Goal: Information Seeking & Learning: Understand process/instructions

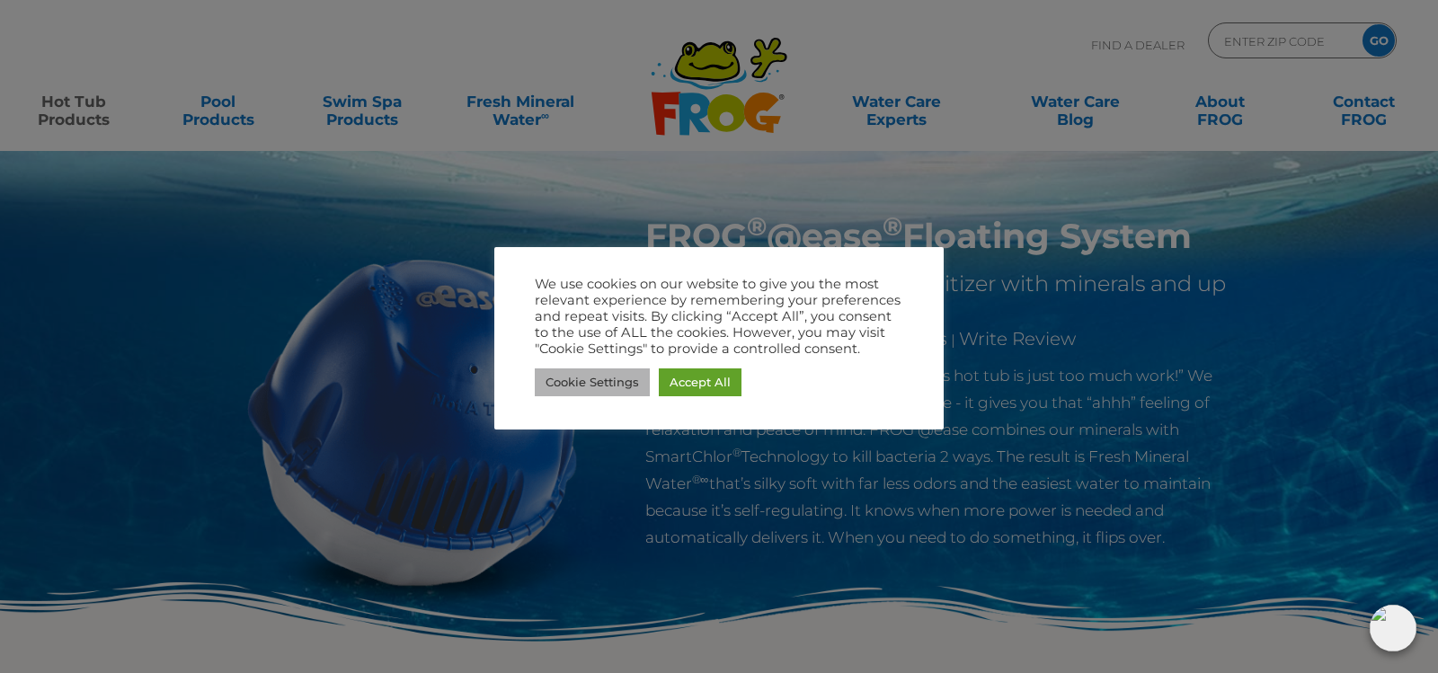
click at [609, 387] on link "Cookie Settings" at bounding box center [592, 383] width 115 height 28
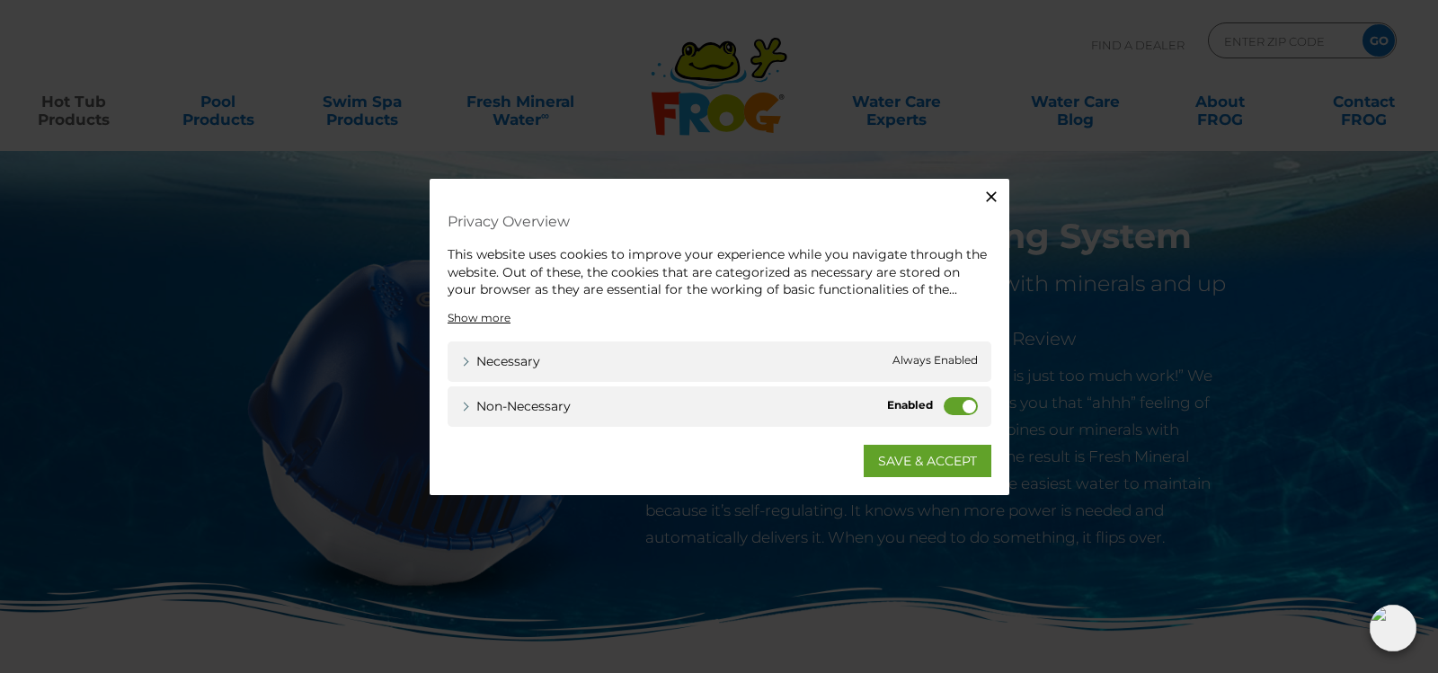
click at [955, 407] on label "Non-necessary" at bounding box center [961, 405] width 34 height 18
click at [0, 0] on input "Non-necessary" at bounding box center [0, 0] width 0 height 0
click at [940, 464] on link "SAVE & ACCEPT" at bounding box center [928, 460] width 128 height 32
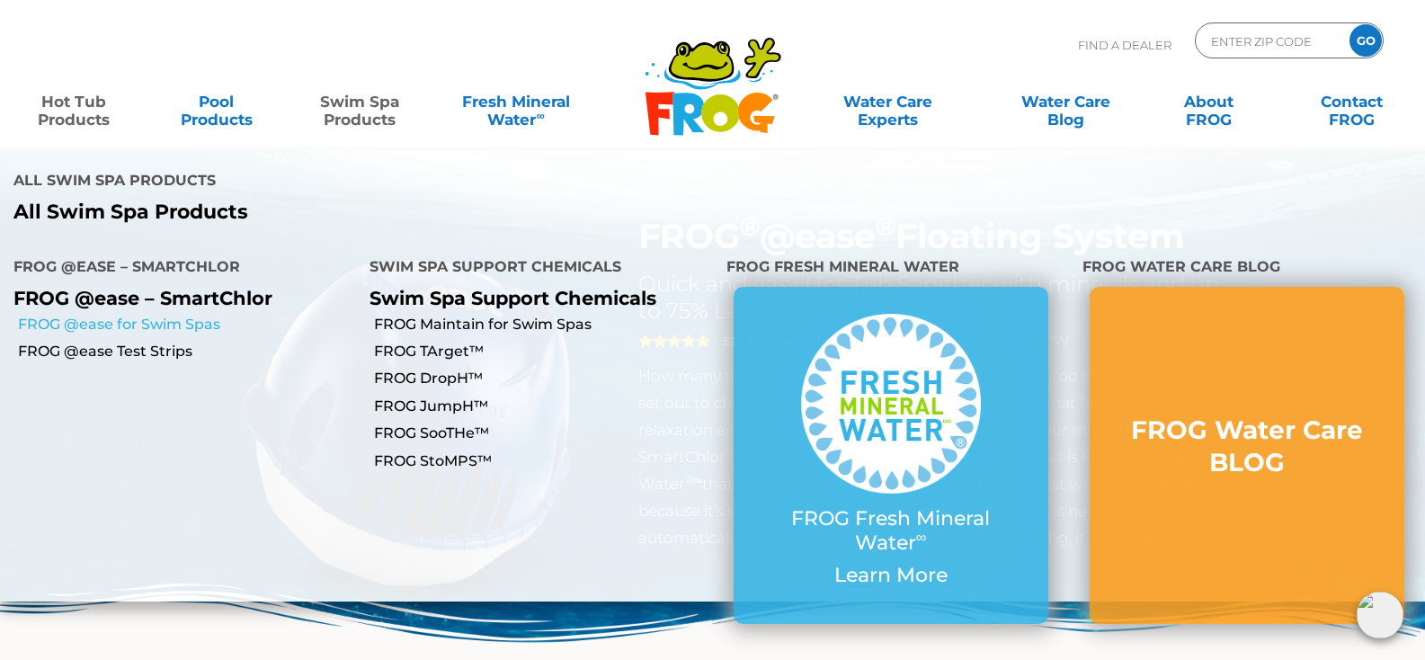
click at [188, 315] on link "FROG @ease for Swim Spas" at bounding box center [187, 325] width 338 height 20
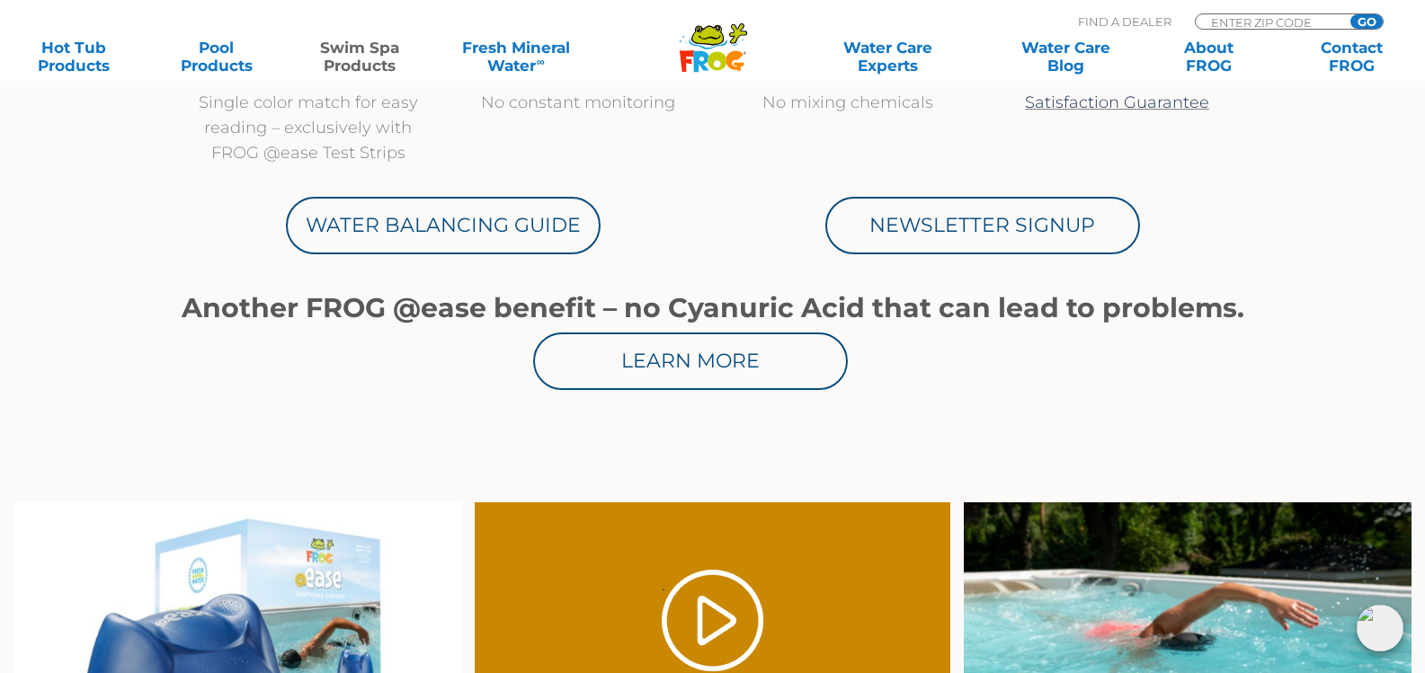
scroll to position [989, 0]
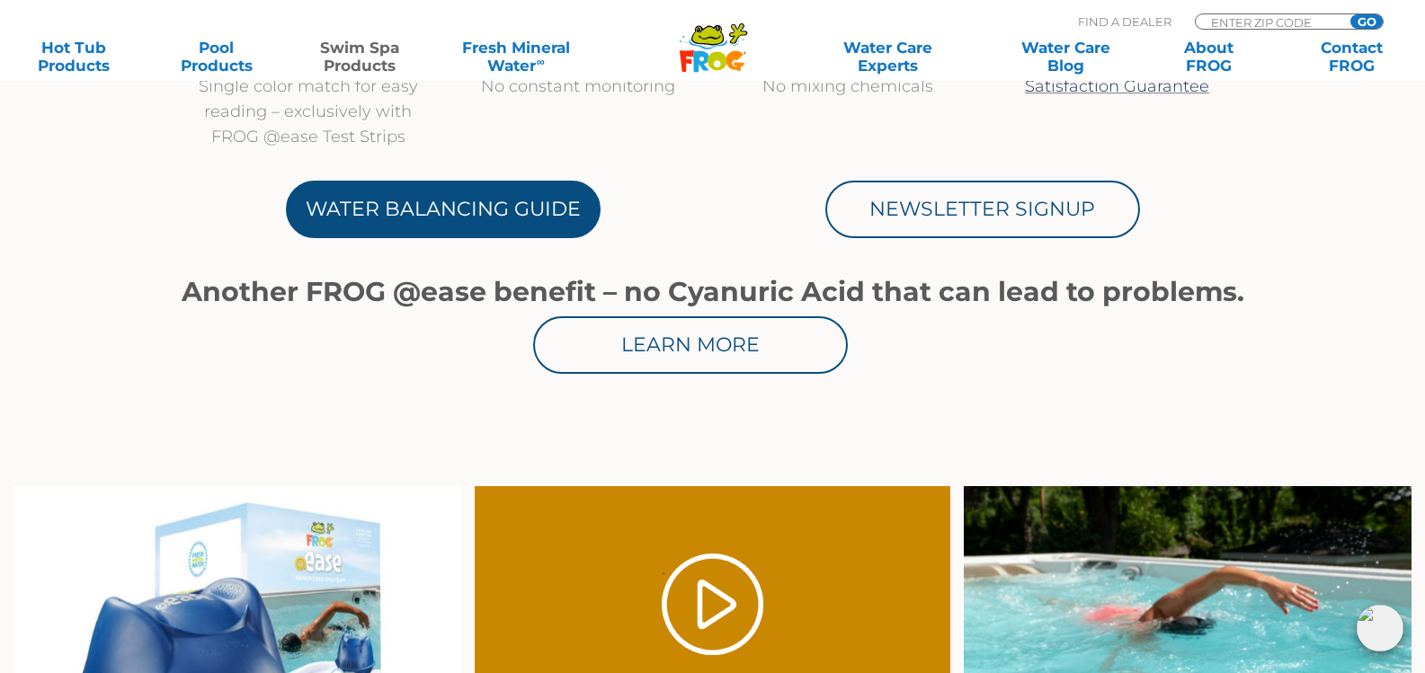
click at [467, 209] on link "Water Balancing Guide" at bounding box center [443, 210] width 315 height 58
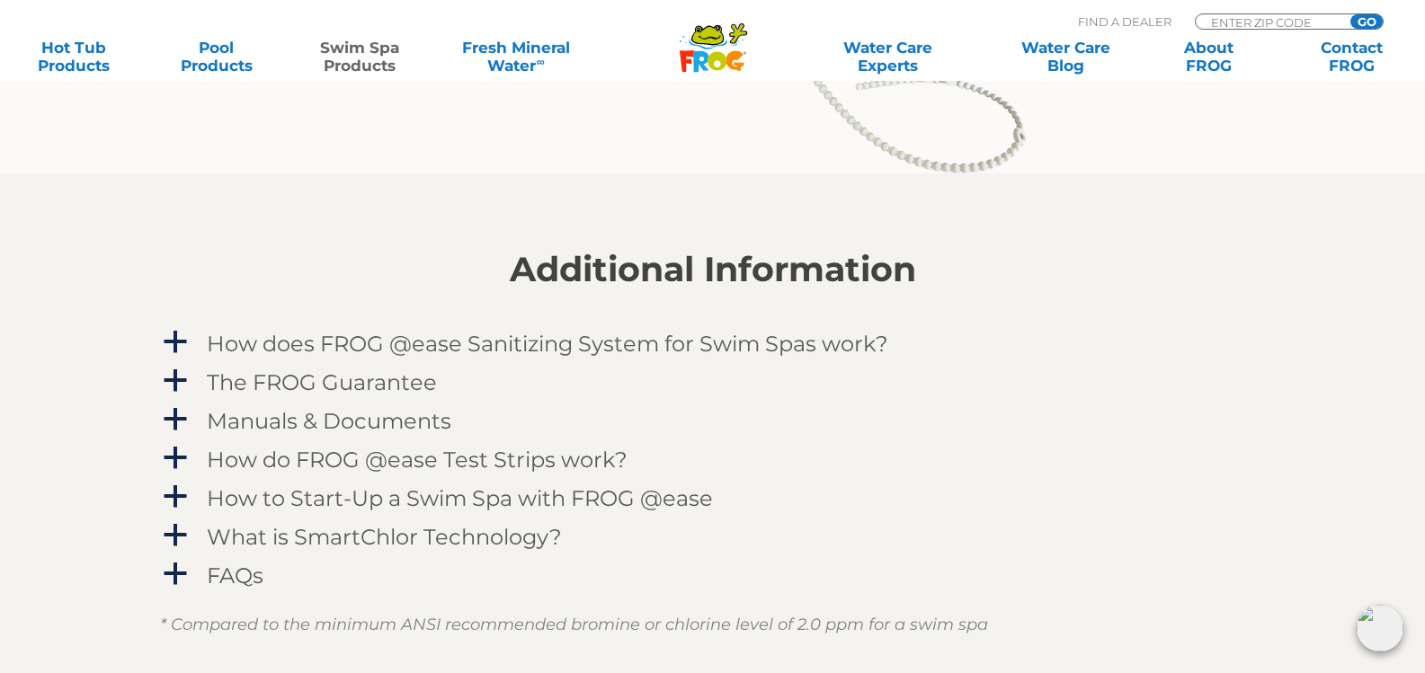
scroll to position [2068, 0]
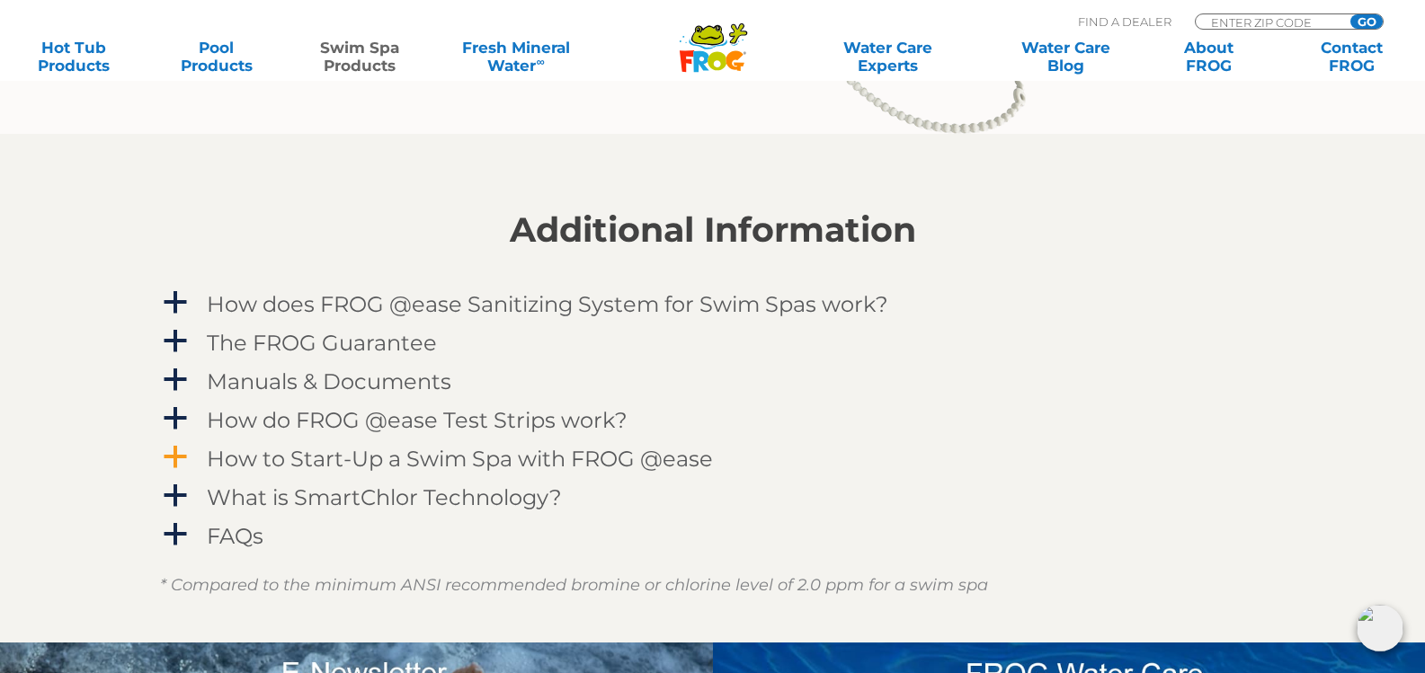
click at [616, 458] on h4 "How to Start-Up a Swim Spa with FROG @ease" at bounding box center [460, 459] width 506 height 24
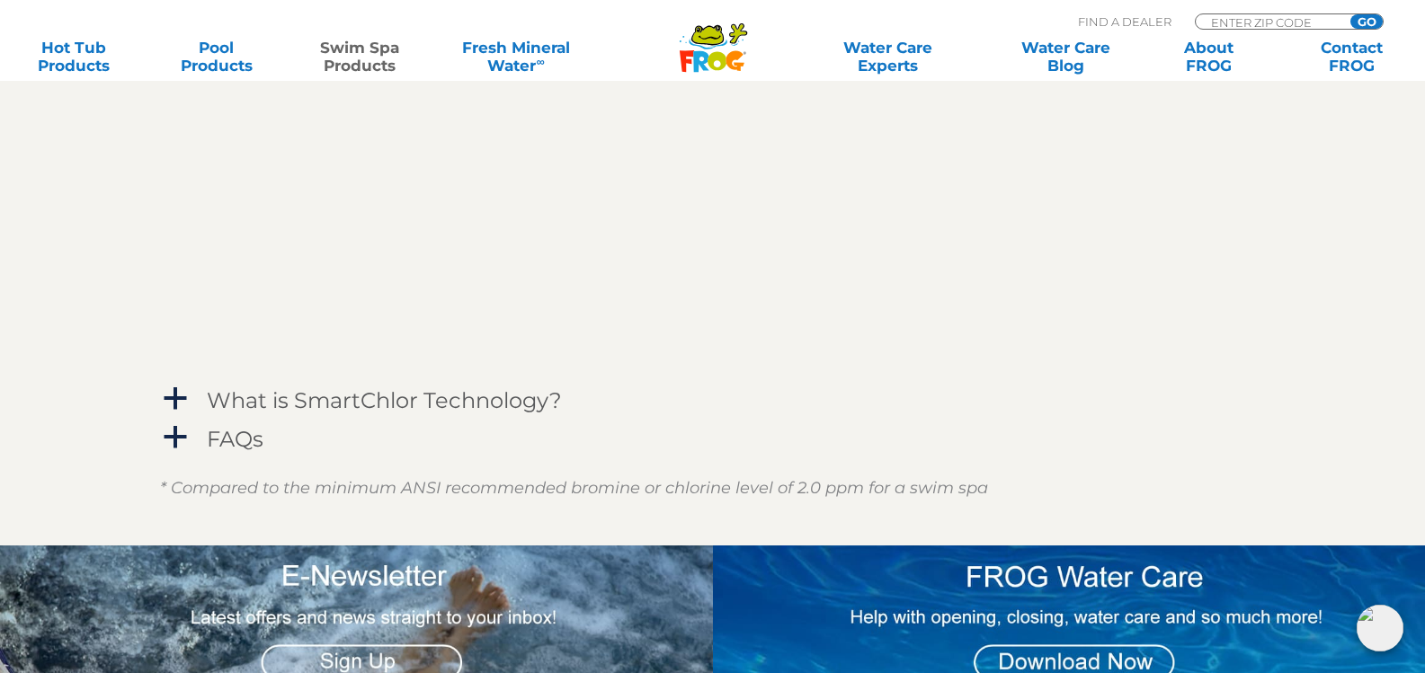
scroll to position [2517, 0]
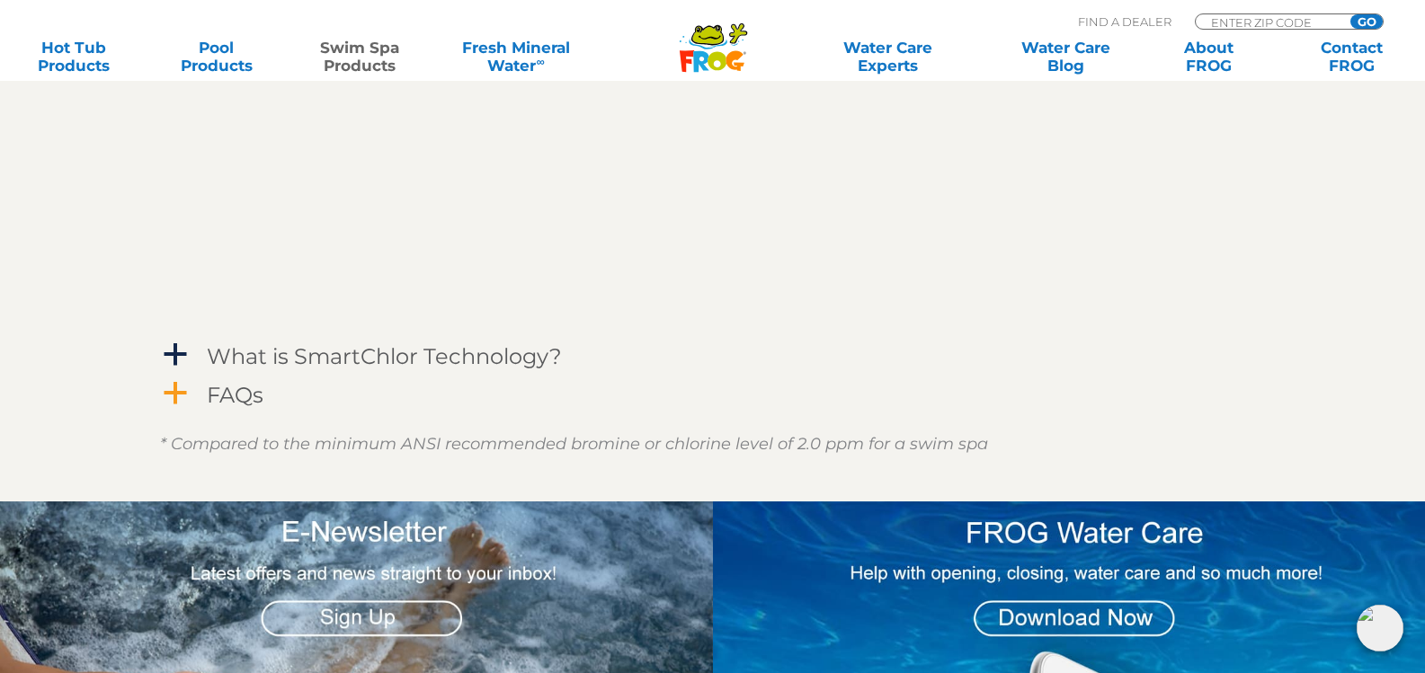
click at [197, 399] on link "a FAQs" at bounding box center [713, 394] width 1106 height 33
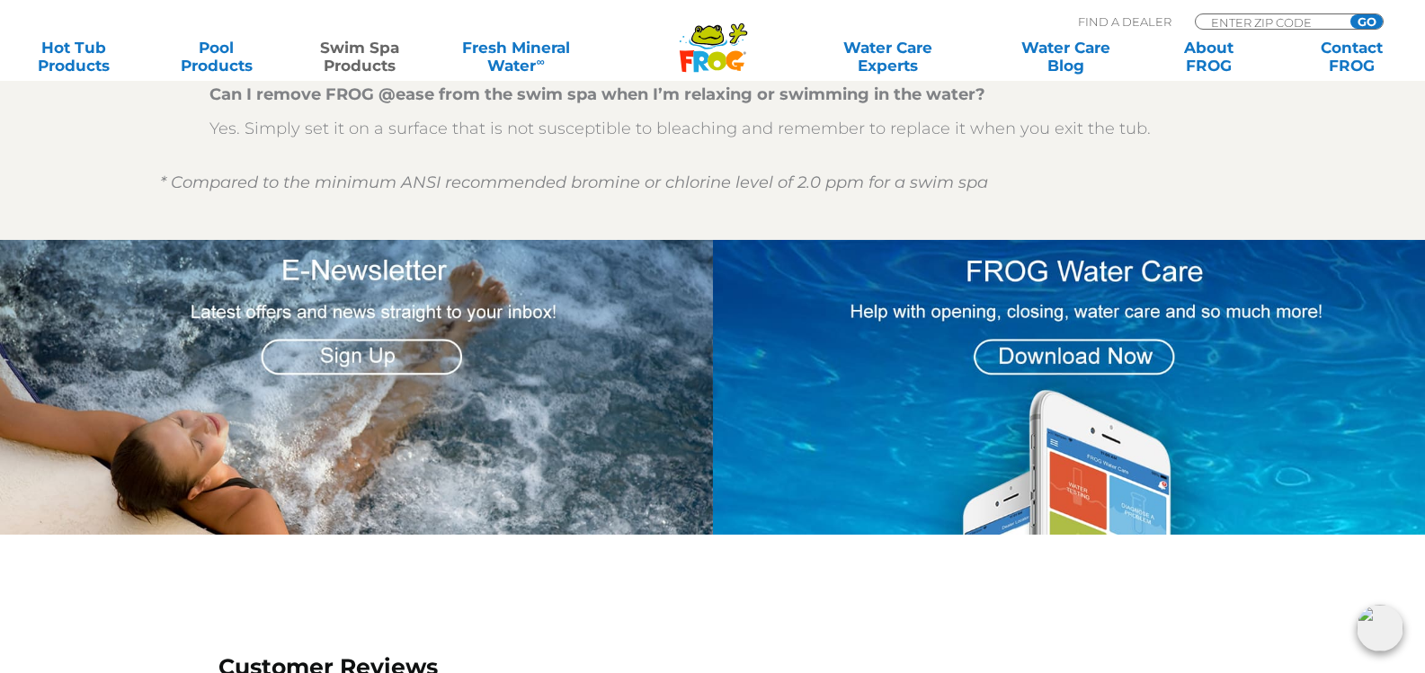
scroll to position [3506, 0]
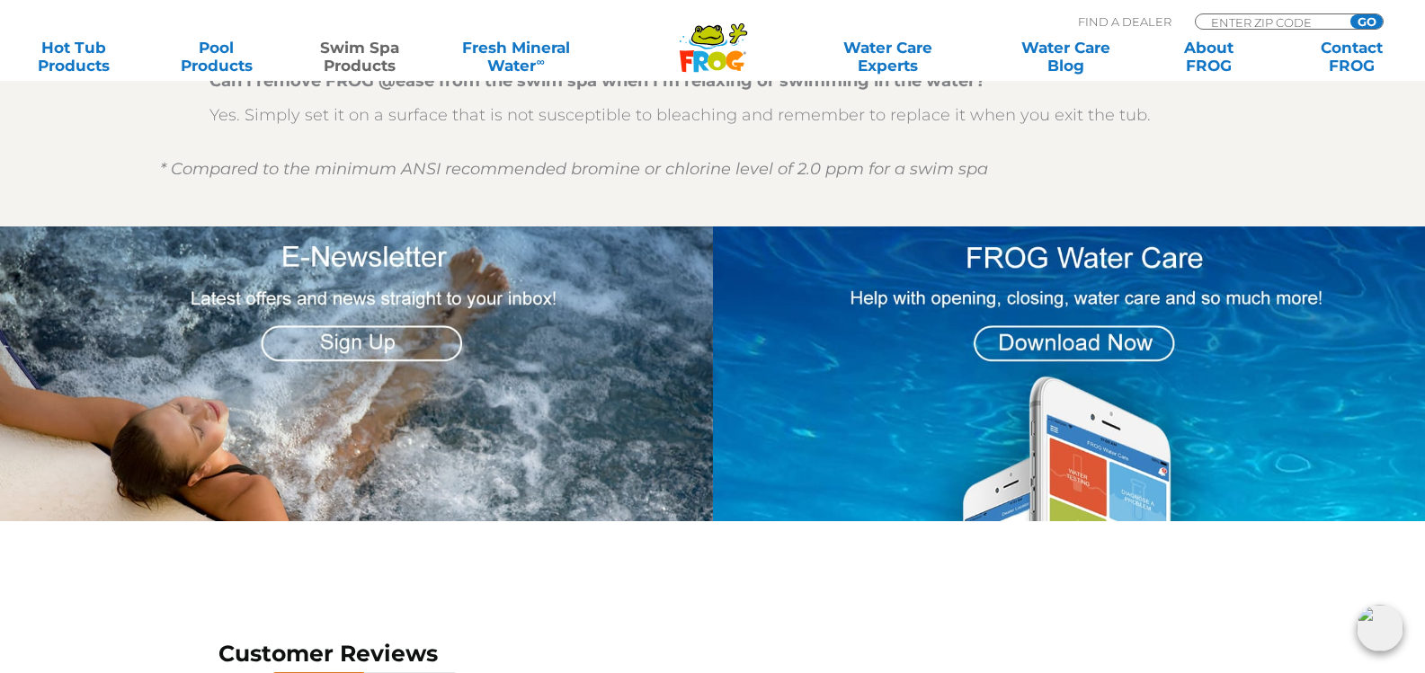
click at [1059, 345] on img at bounding box center [1069, 374] width 713 height 295
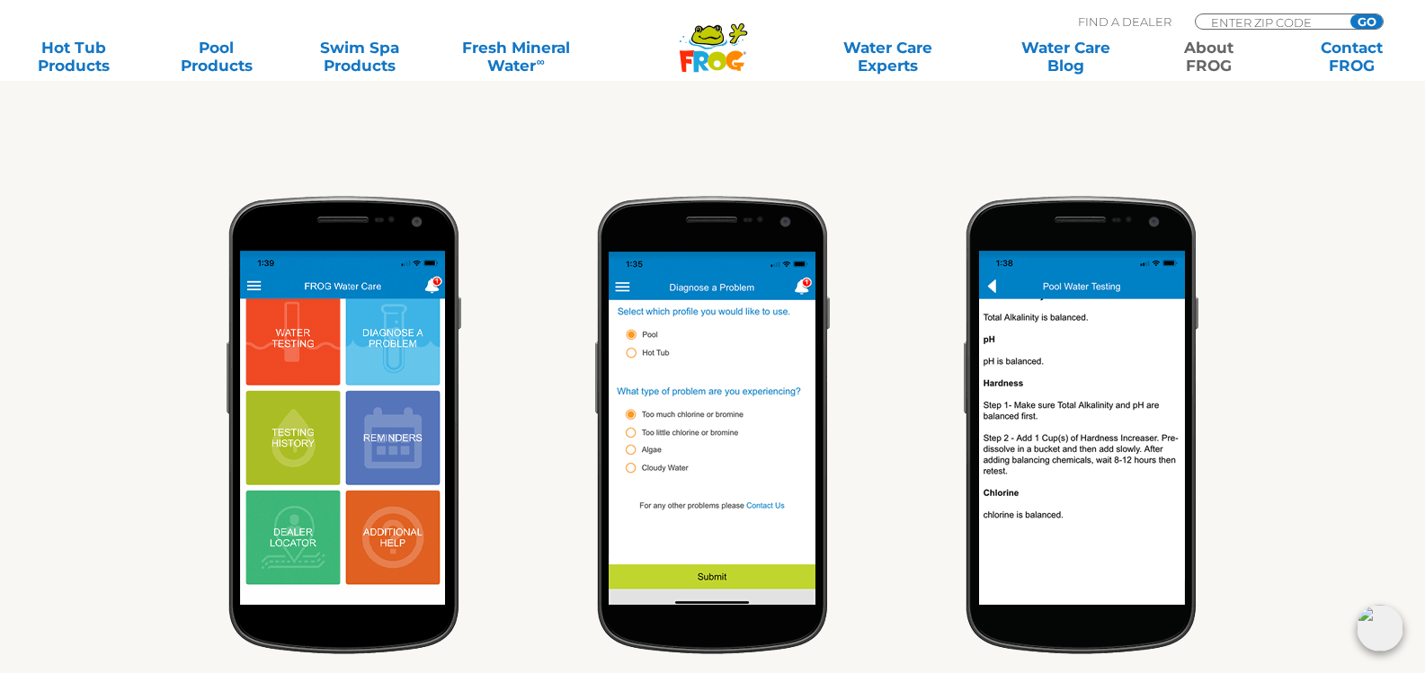
scroll to position [719, 0]
